Goal: Task Accomplishment & Management: Complete application form

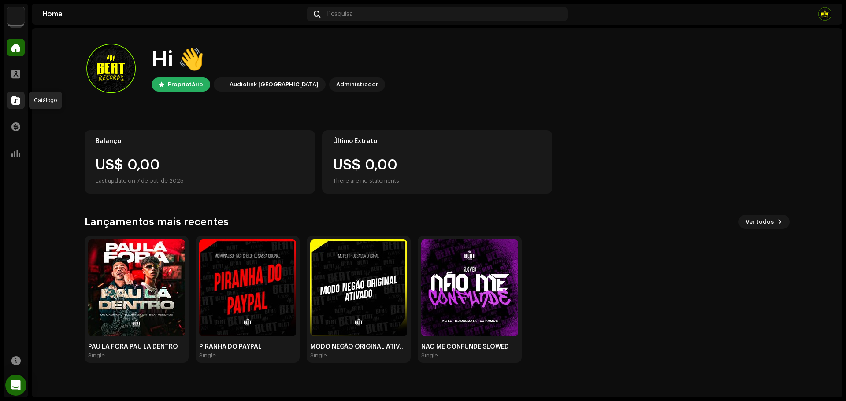
click at [14, 103] on span at bounding box center [15, 100] width 9 height 7
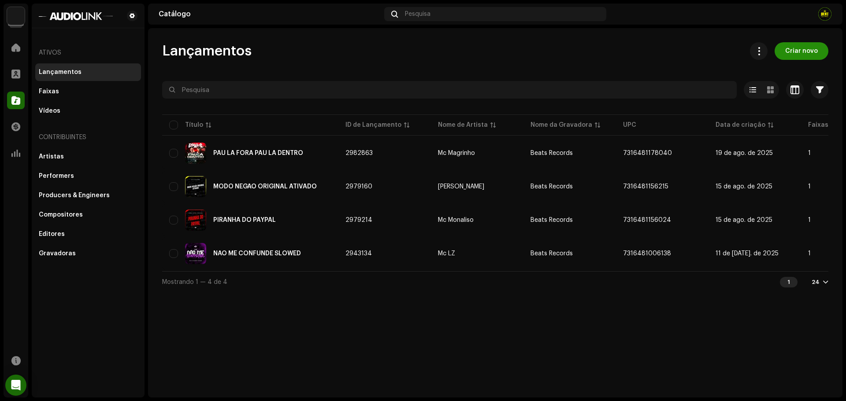
click at [811, 52] on span "Criar novo" at bounding box center [801, 51] width 33 height 18
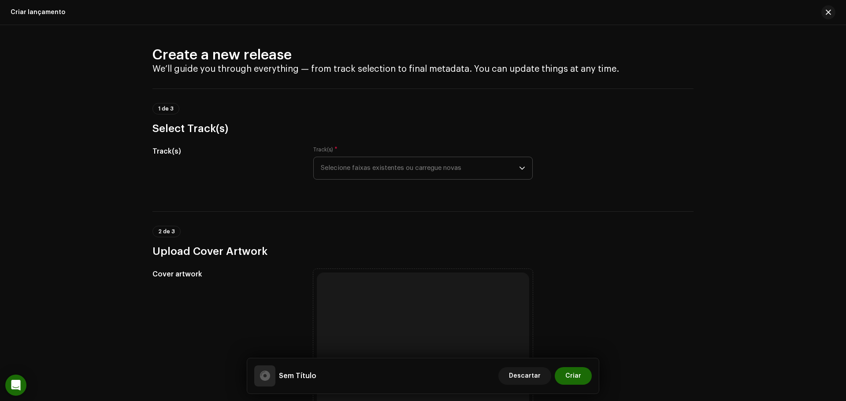
click at [404, 165] on span "Selecione faixas existentes ou carregue novas" at bounding box center [420, 168] width 198 height 22
click at [394, 167] on span "Selecione faixas existentes ou carregue novas" at bounding box center [420, 168] width 198 height 22
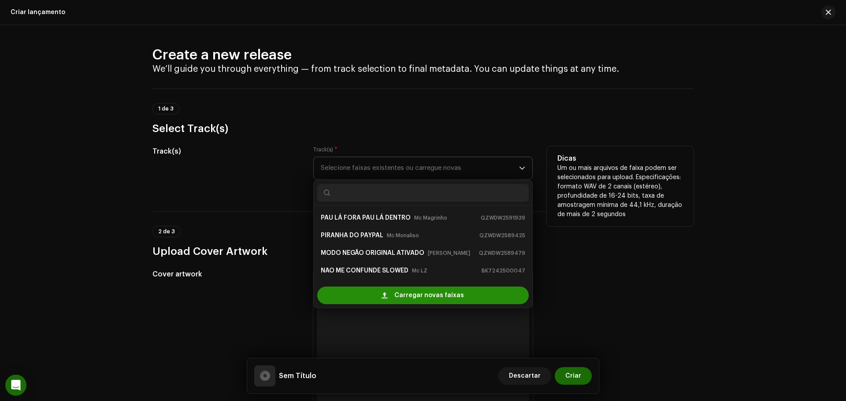
click at [402, 295] on span "Carregar novas faixas" at bounding box center [429, 296] width 70 height 18
